Goal: Navigation & Orientation: Go to known website

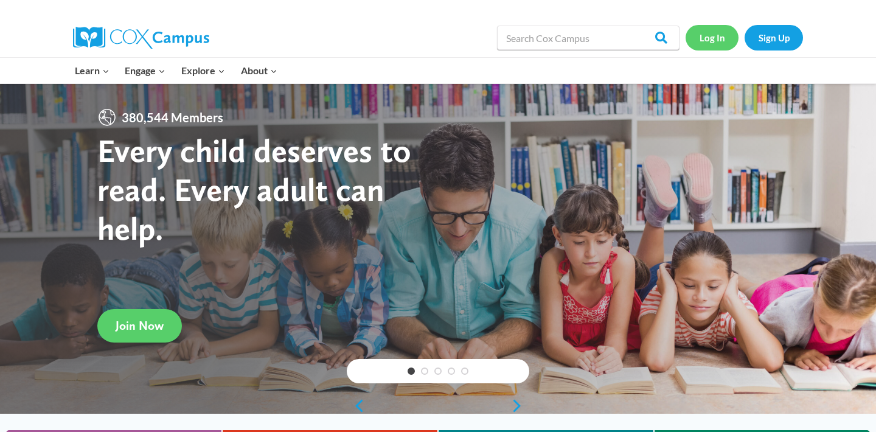
click at [710, 36] on link "Log In" at bounding box center [712, 37] width 53 height 25
click at [708, 36] on link "Log In" at bounding box center [712, 37] width 53 height 25
